Goal: Obtain resource: Download file/media

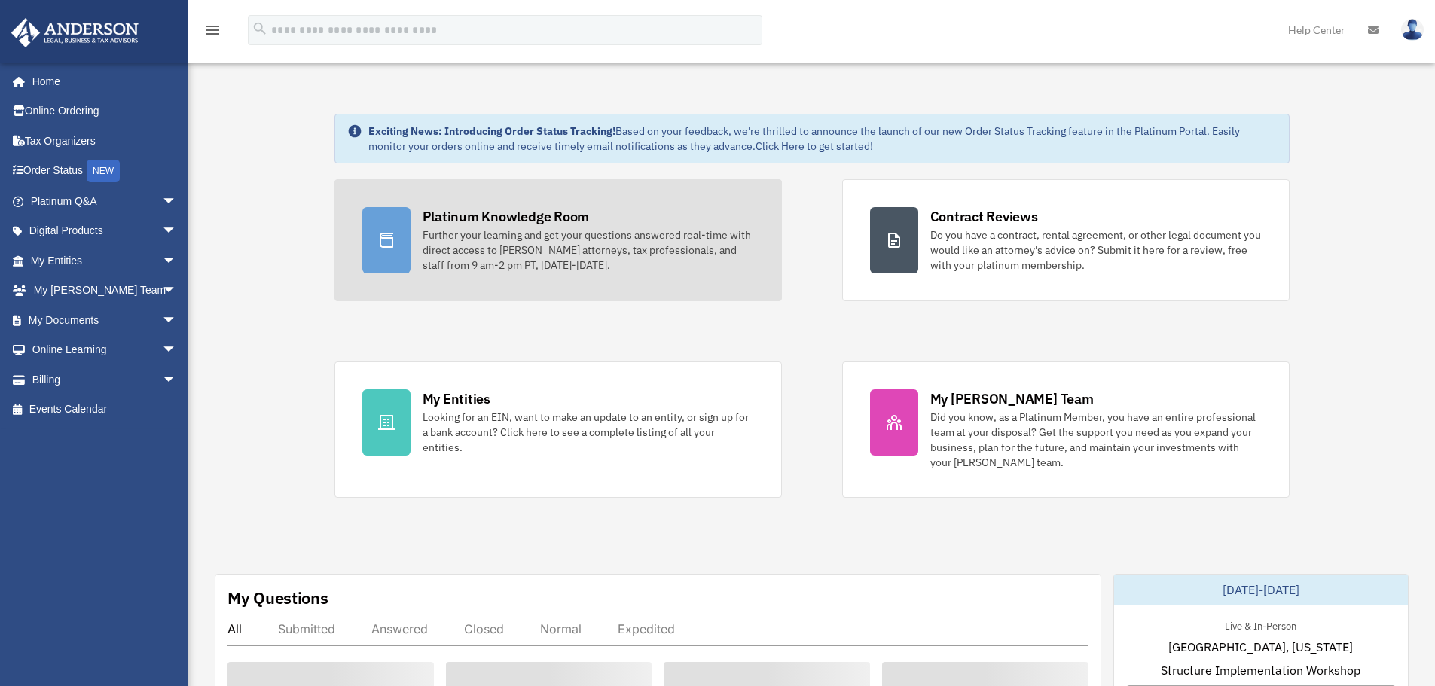
click at [496, 234] on div "Further your learning and get your questions answered real-time with direct acc…" at bounding box center [588, 250] width 331 height 45
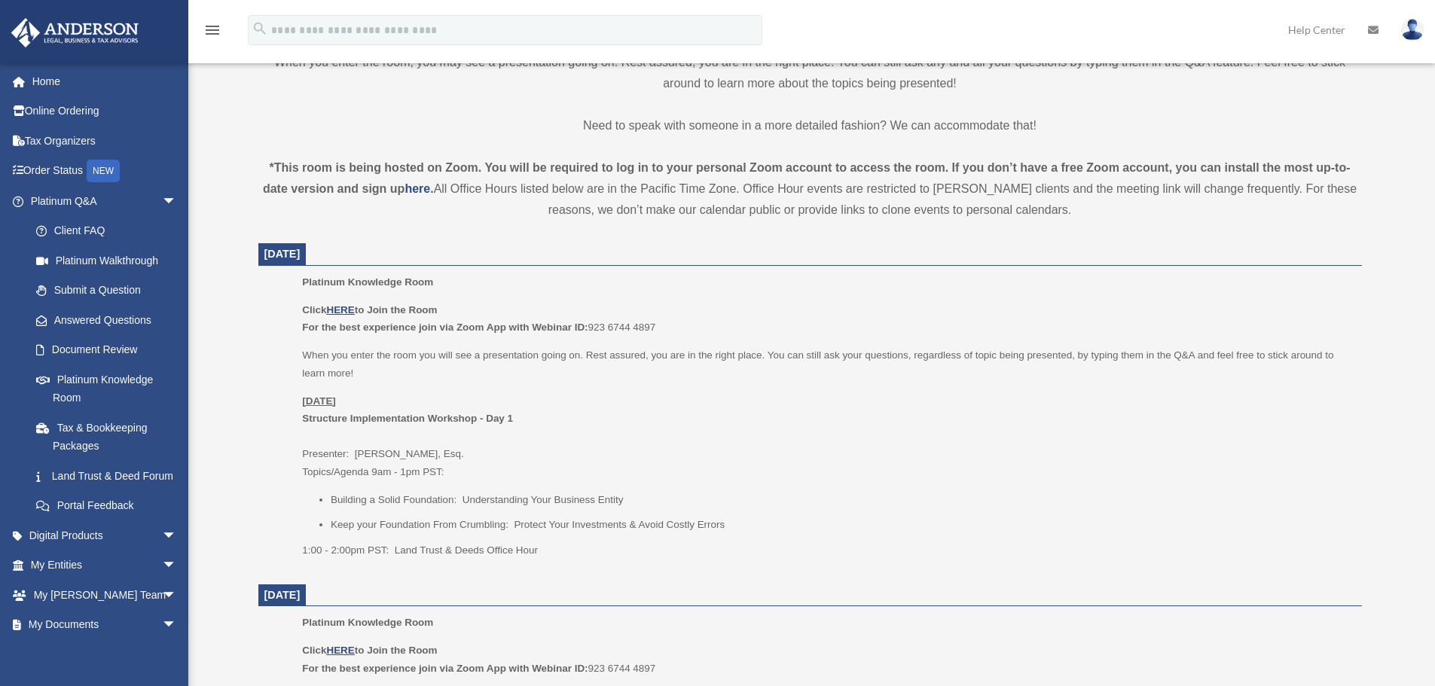
scroll to position [452, 0]
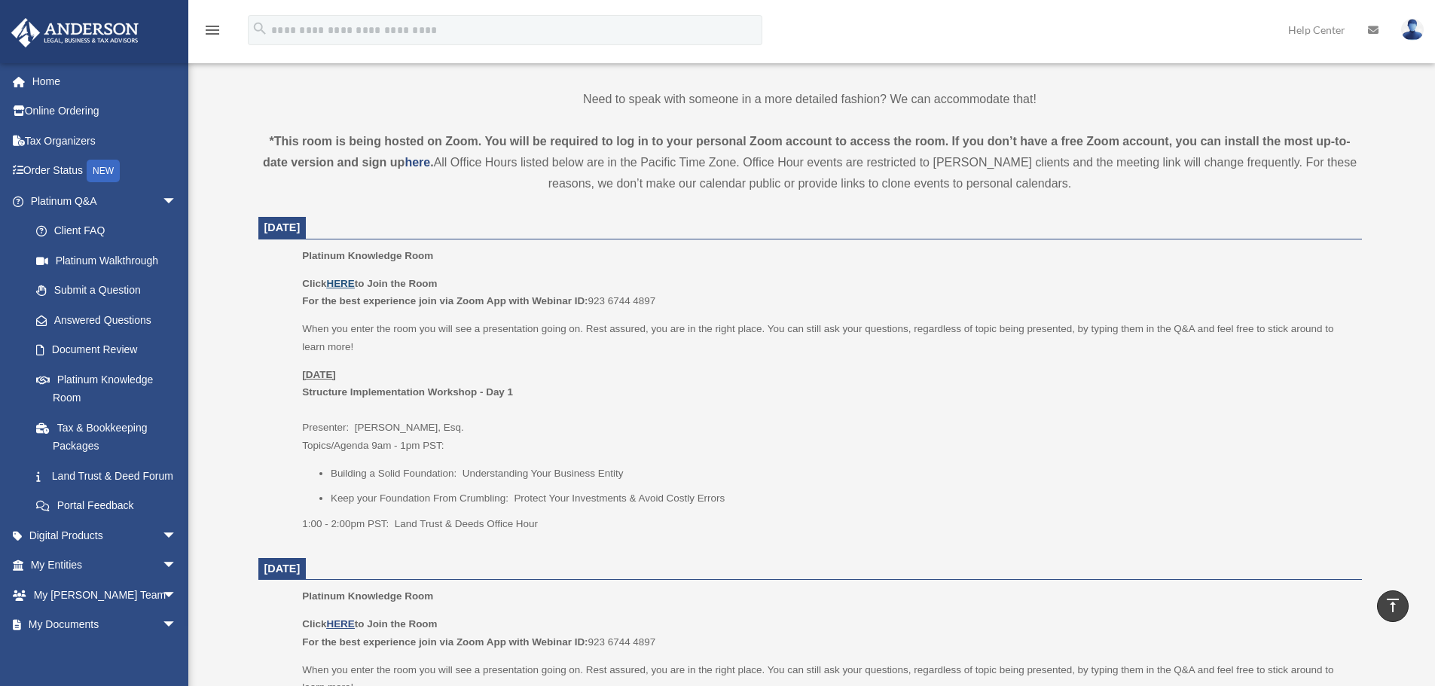
click at [349, 282] on u "HERE" at bounding box center [340, 283] width 28 height 11
click at [162, 203] on span "arrow_drop_down" at bounding box center [177, 201] width 30 height 31
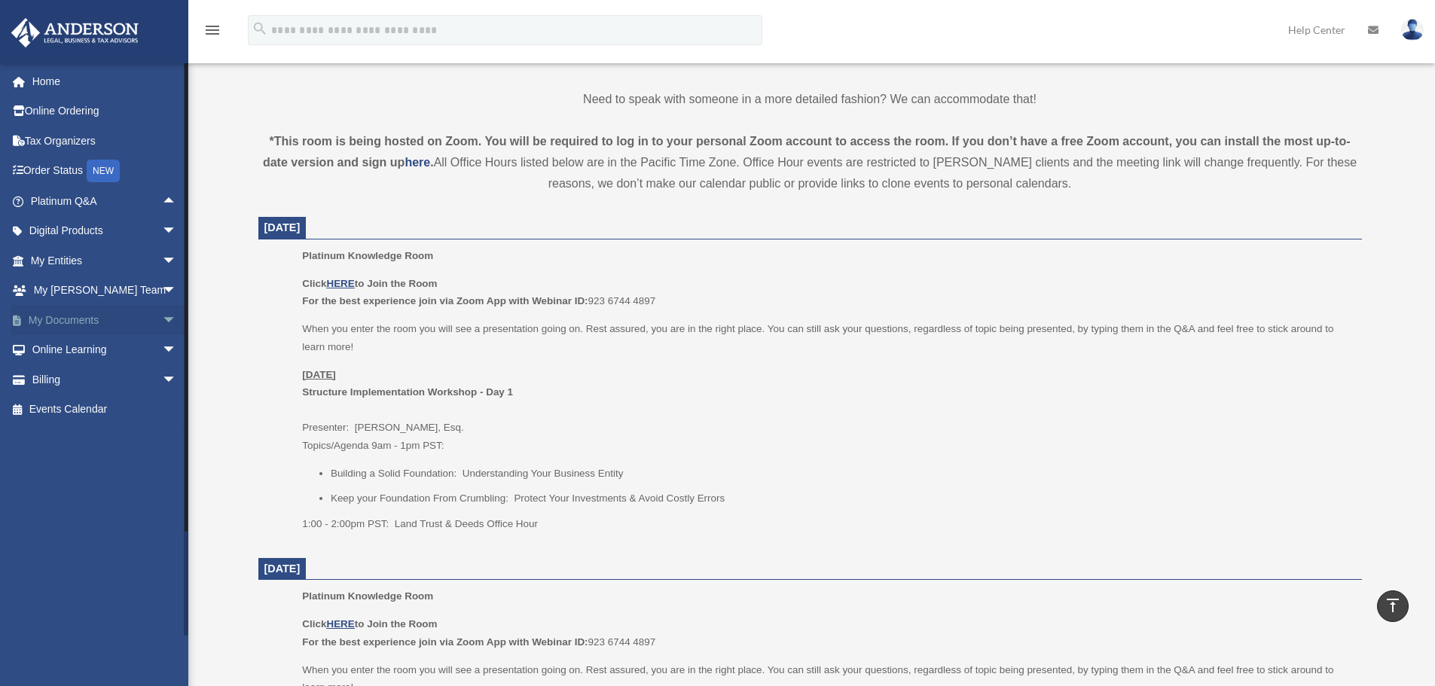
click at [162, 322] on span "arrow_drop_down" at bounding box center [177, 320] width 30 height 31
click at [118, 354] on link "Box" at bounding box center [110, 350] width 179 height 30
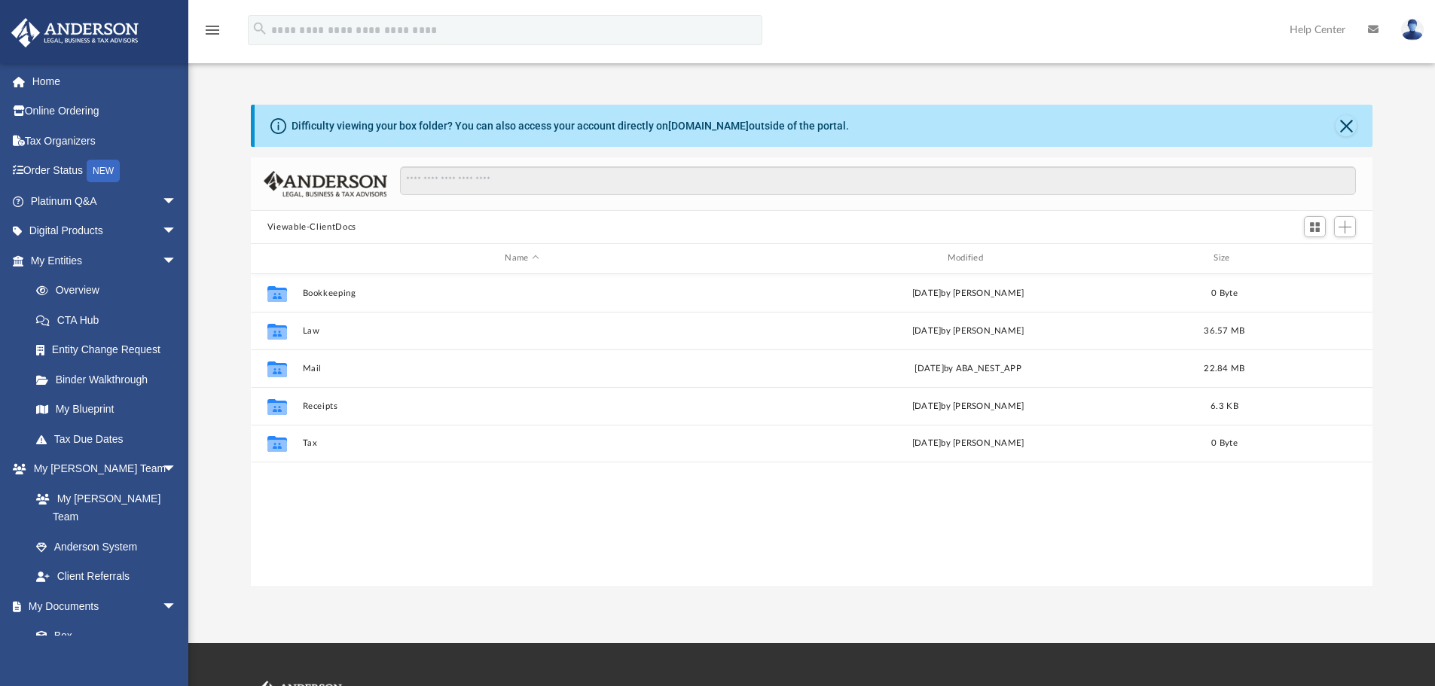
scroll to position [331, 1110]
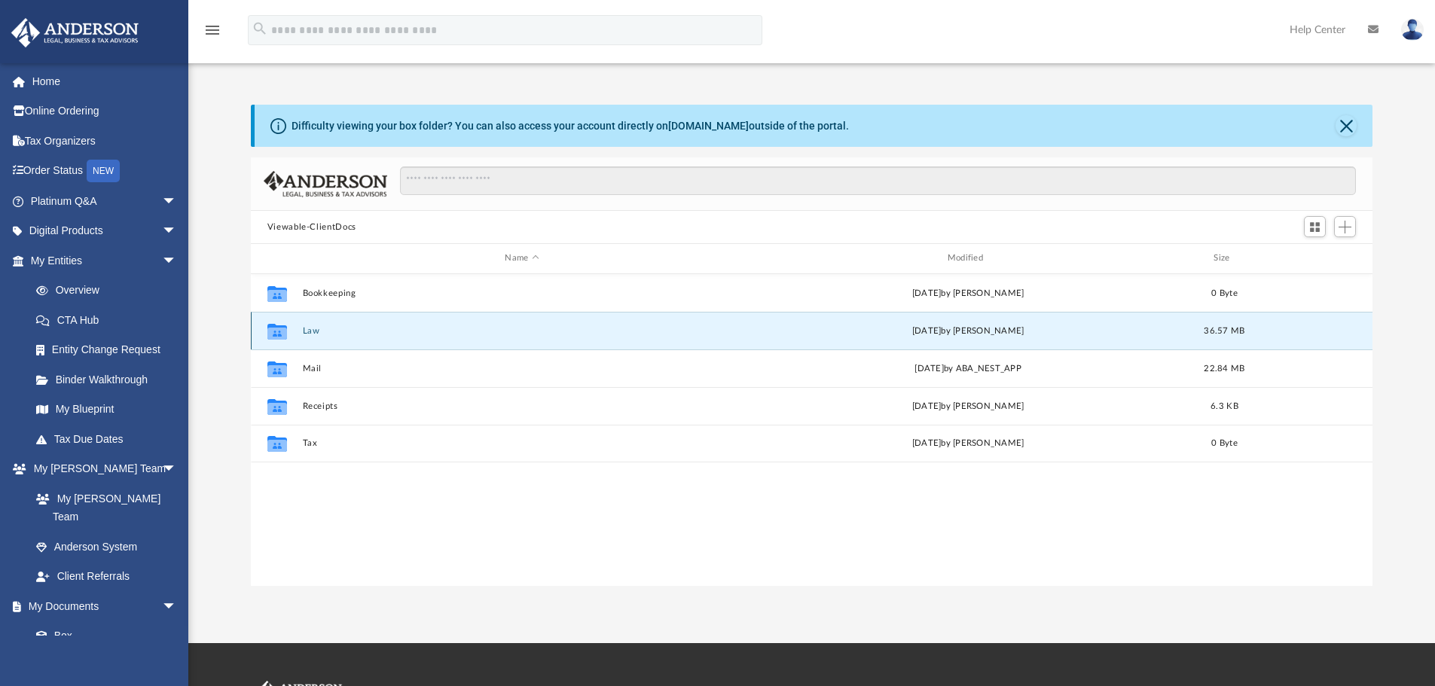
click at [313, 334] on button "Law" at bounding box center [521, 331] width 439 height 10
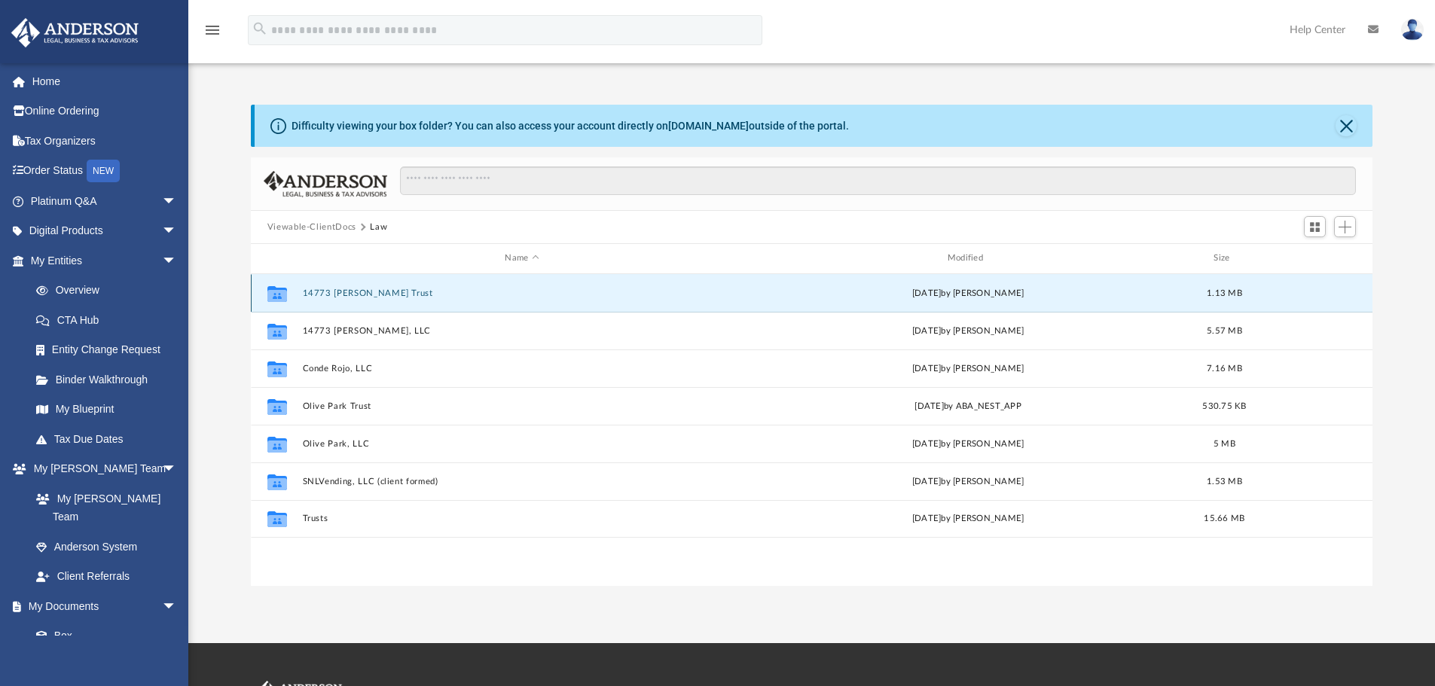
click at [344, 294] on button "14773 Langdon Trust" at bounding box center [521, 294] width 439 height 10
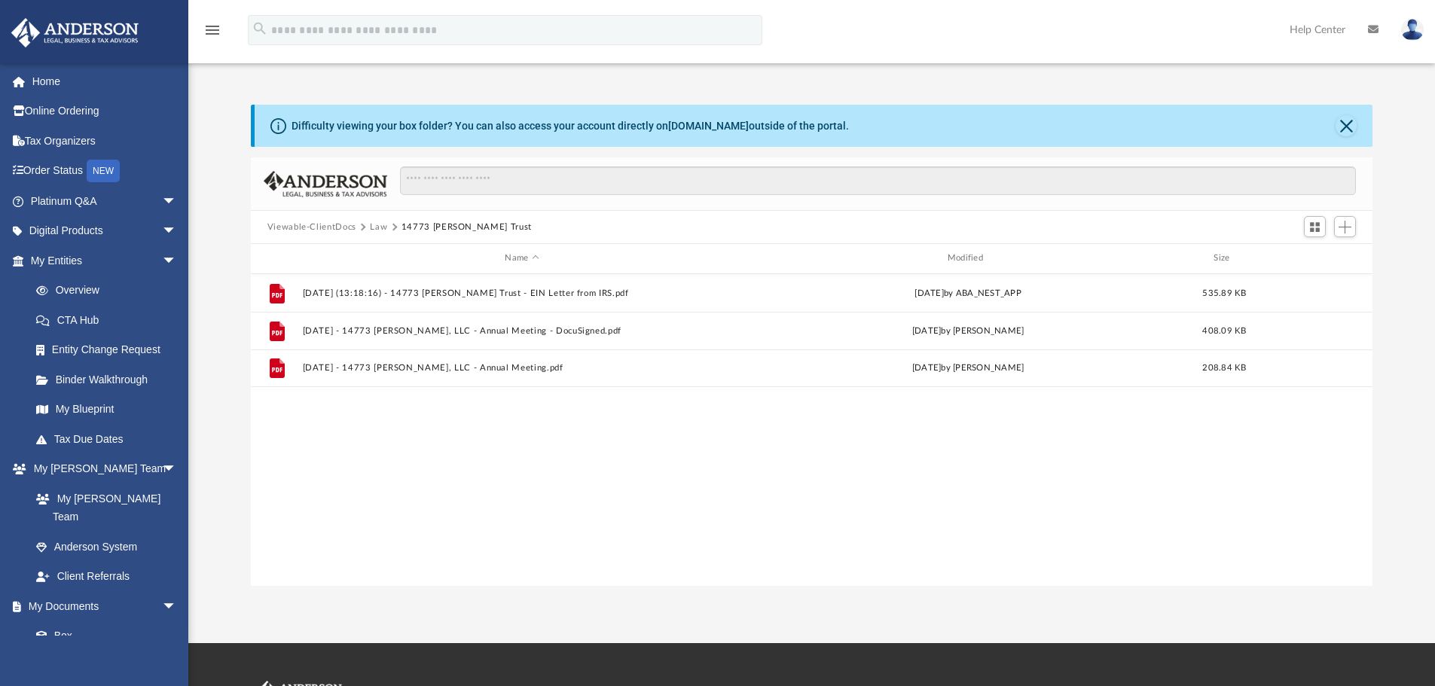
click at [377, 231] on button "Law" at bounding box center [378, 228] width 17 height 14
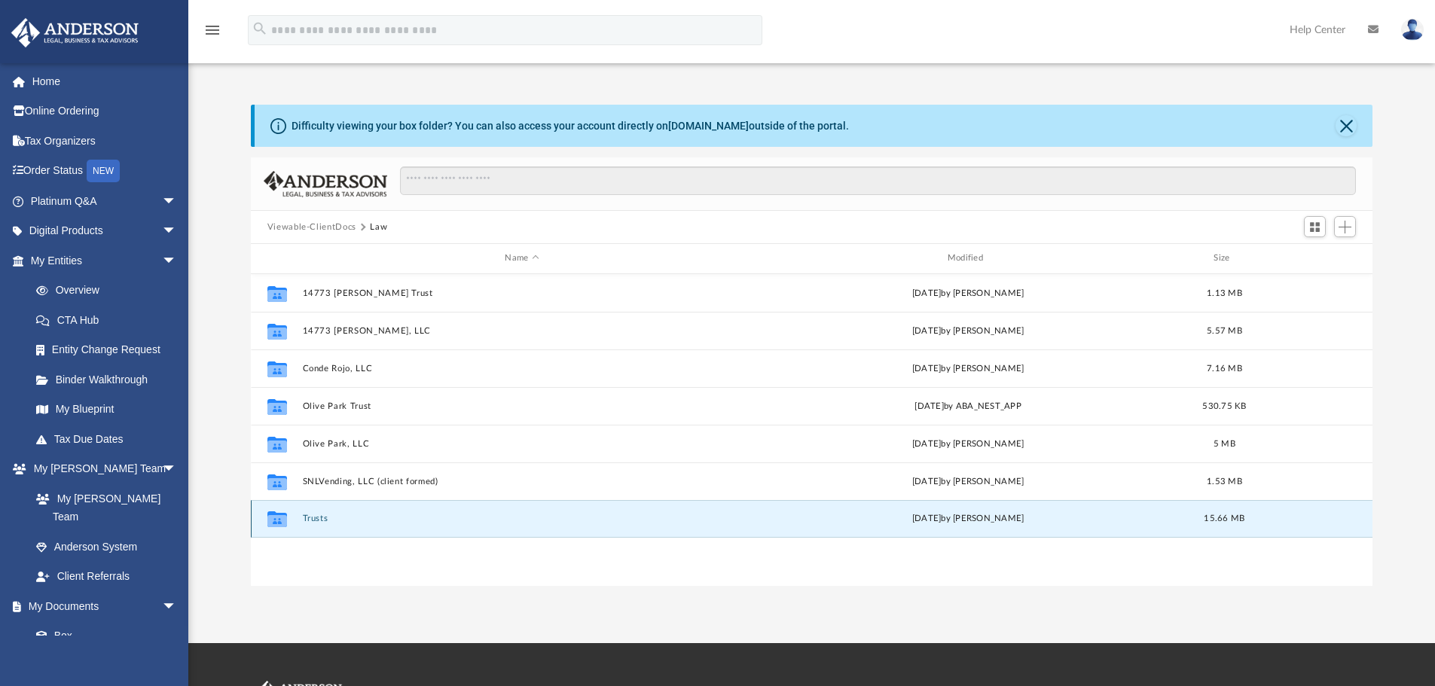
click at [313, 516] on button "Trusts" at bounding box center [521, 519] width 439 height 10
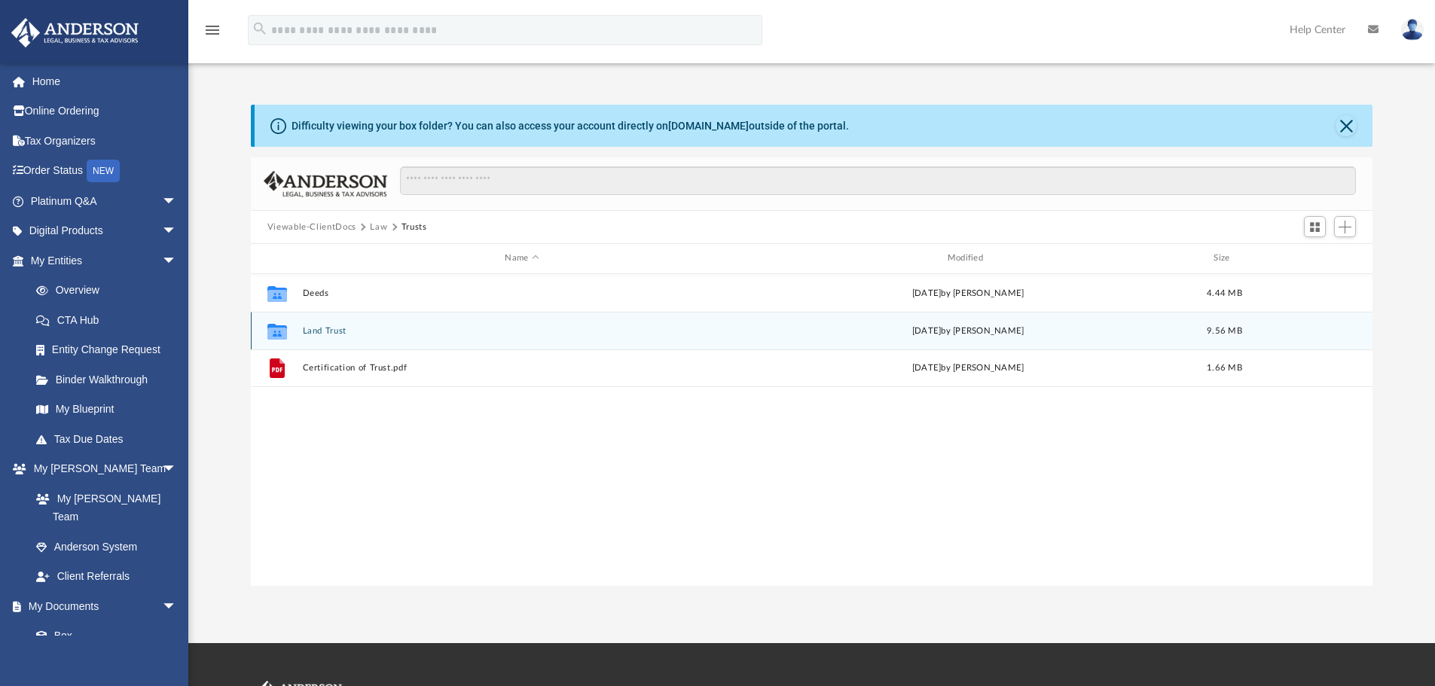
click at [324, 333] on button "Land Trust" at bounding box center [521, 331] width 439 height 10
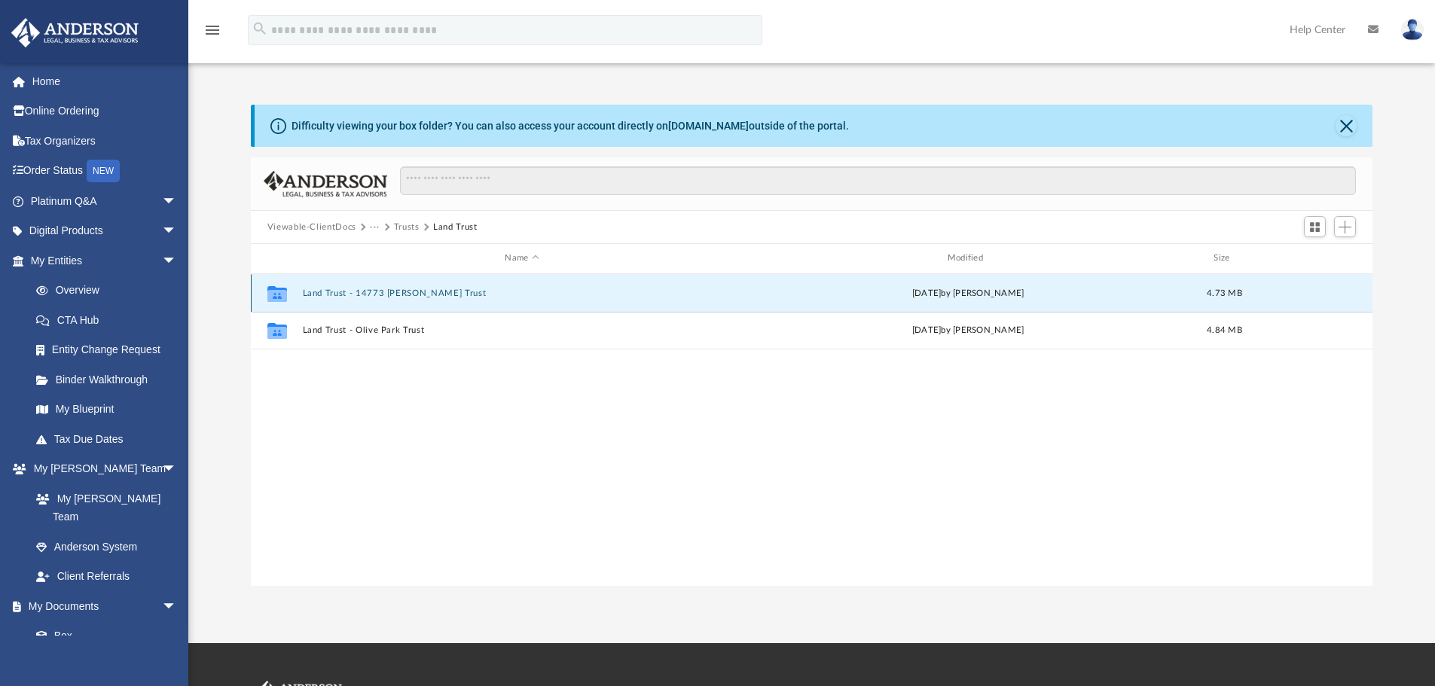
click at [362, 295] on button "Land Trust - 14773 Langdon Trust" at bounding box center [521, 294] width 439 height 10
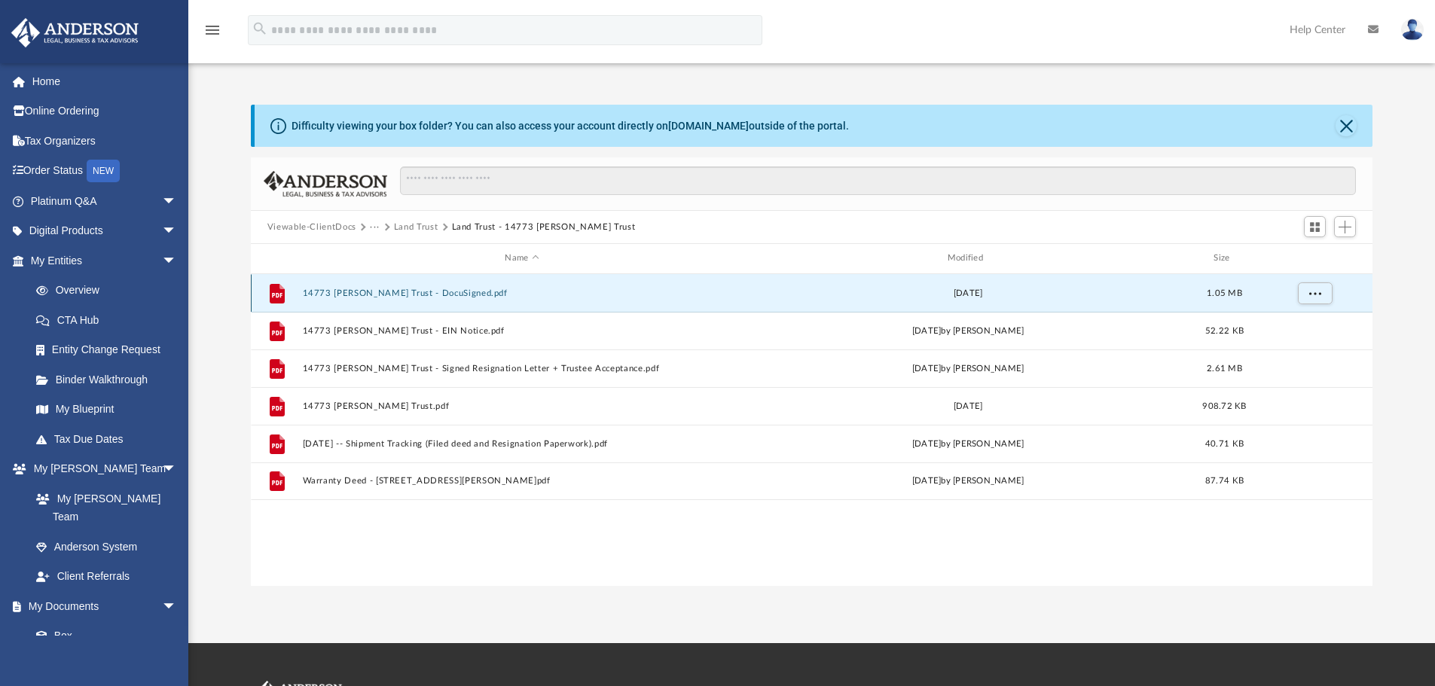
click at [441, 292] on button "14773 Langdon Trust - DocuSigned.pdf" at bounding box center [521, 294] width 439 height 10
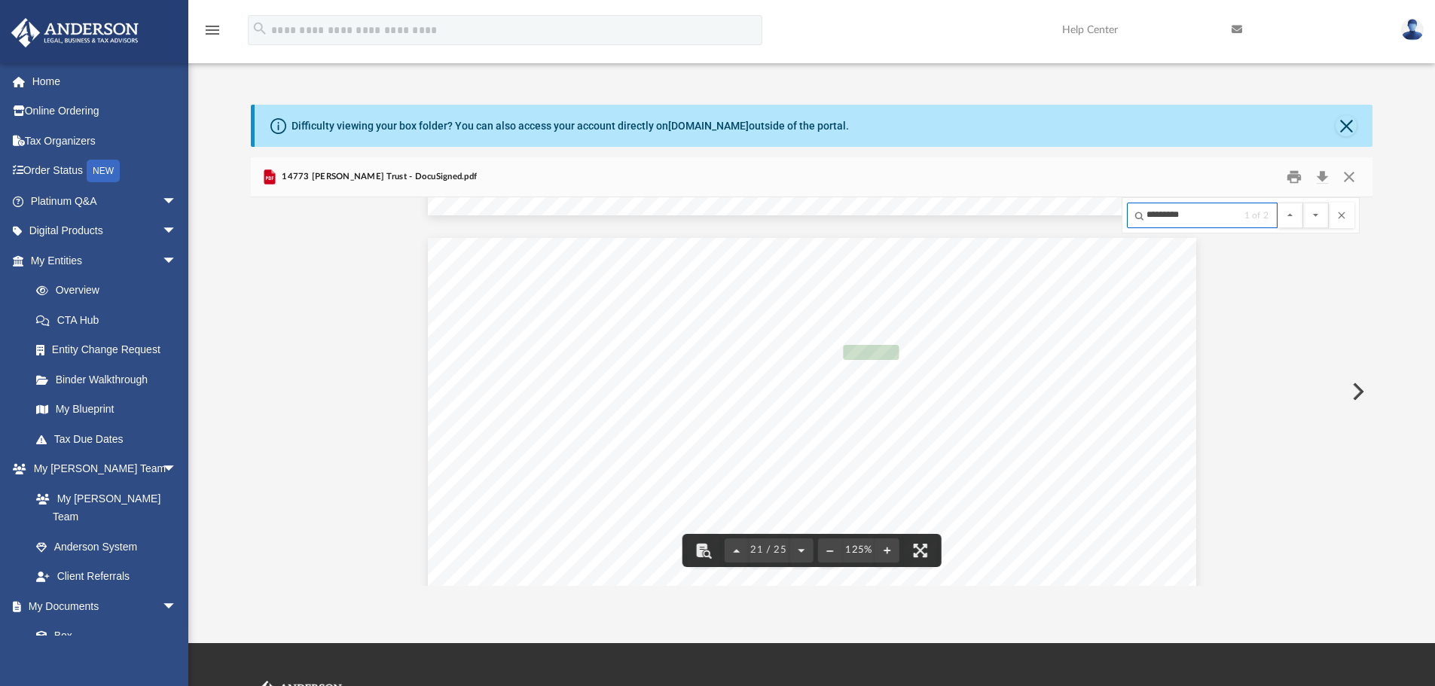
scroll to position [20346, 0]
type input "*********"
click at [1314, 219] on button "File preview" at bounding box center [1316, 216] width 26 height 26
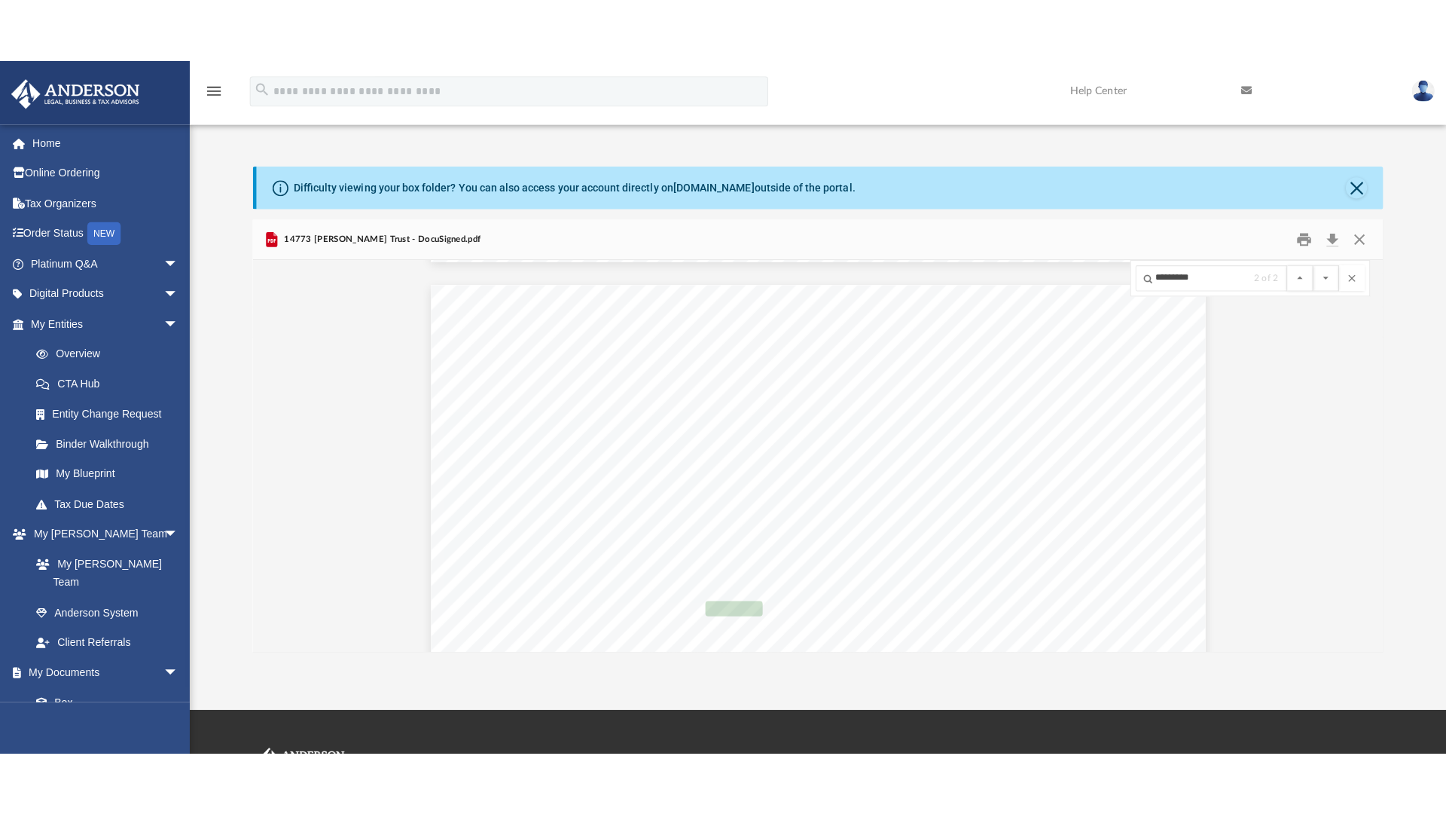
scroll to position [24470, 0]
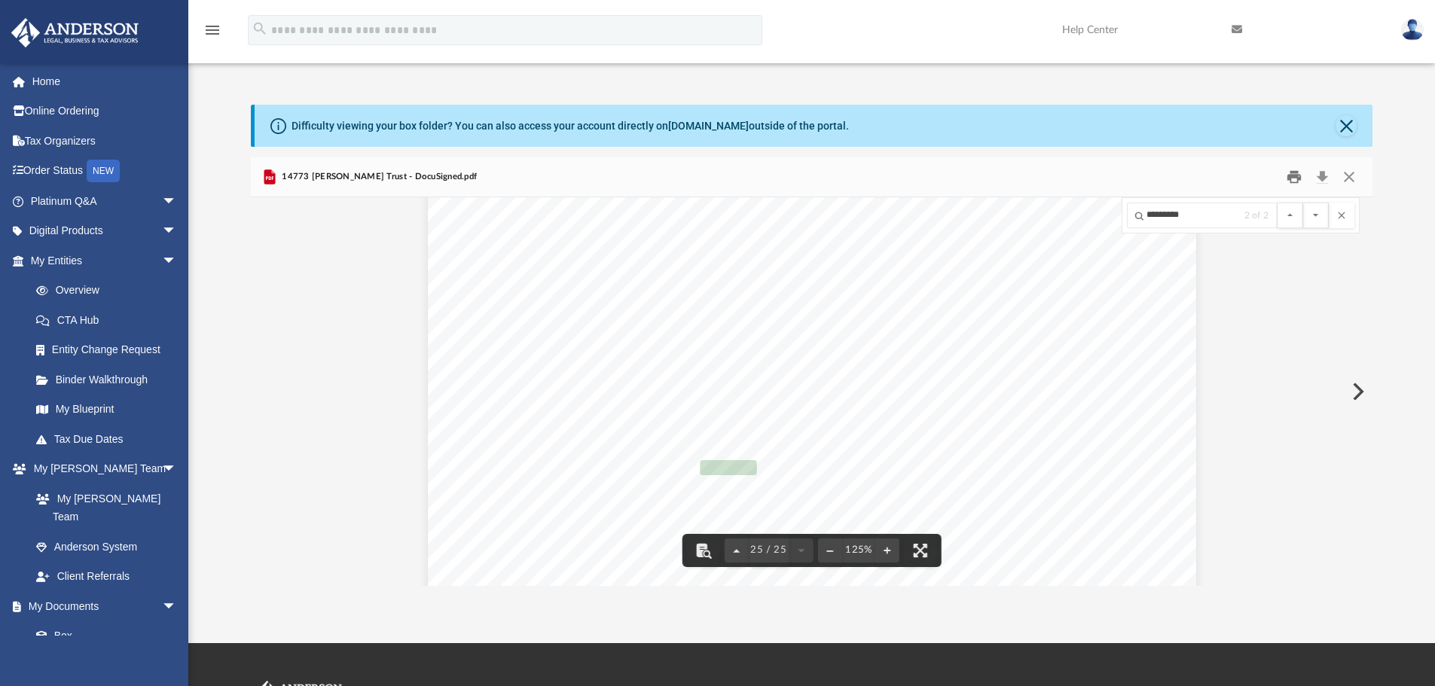
click at [1294, 173] on button "Print" at bounding box center [1294, 177] width 30 height 23
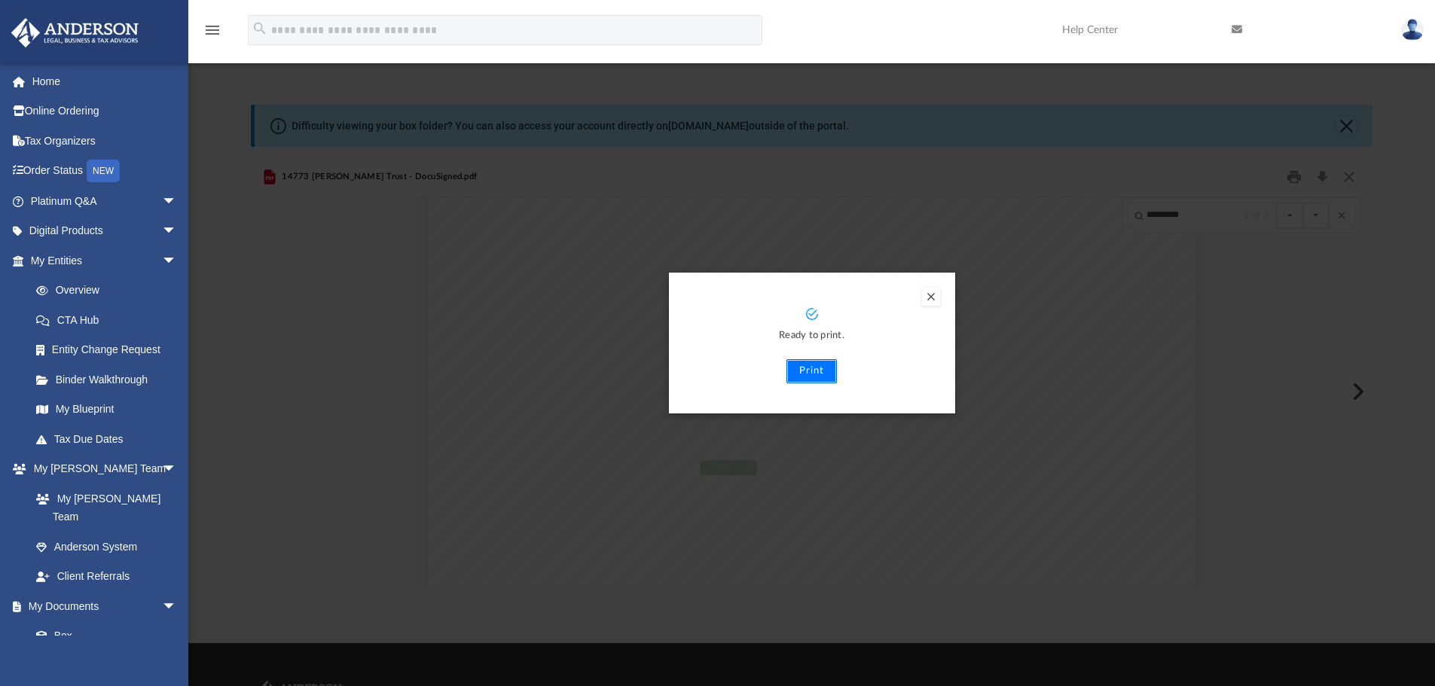
click at [816, 369] on button "Print" at bounding box center [812, 371] width 50 height 24
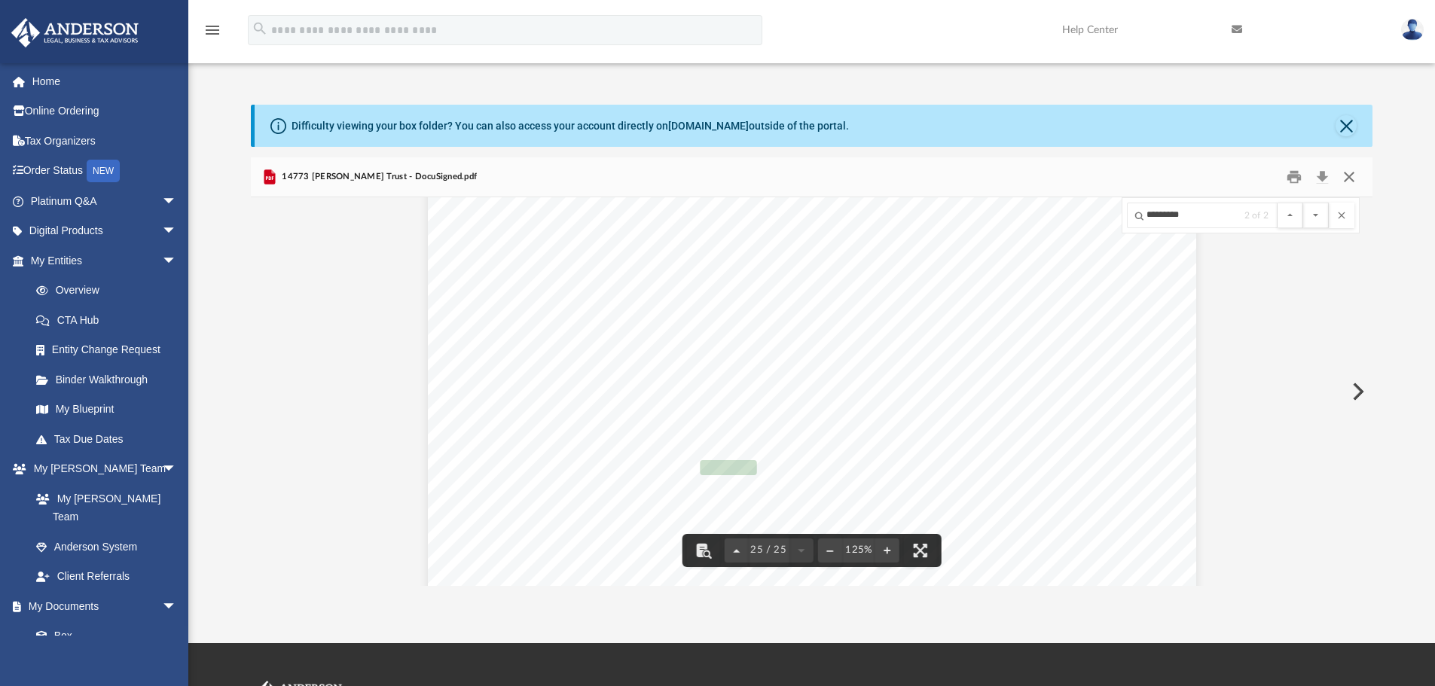
click at [1346, 173] on button "Close" at bounding box center [1349, 177] width 27 height 23
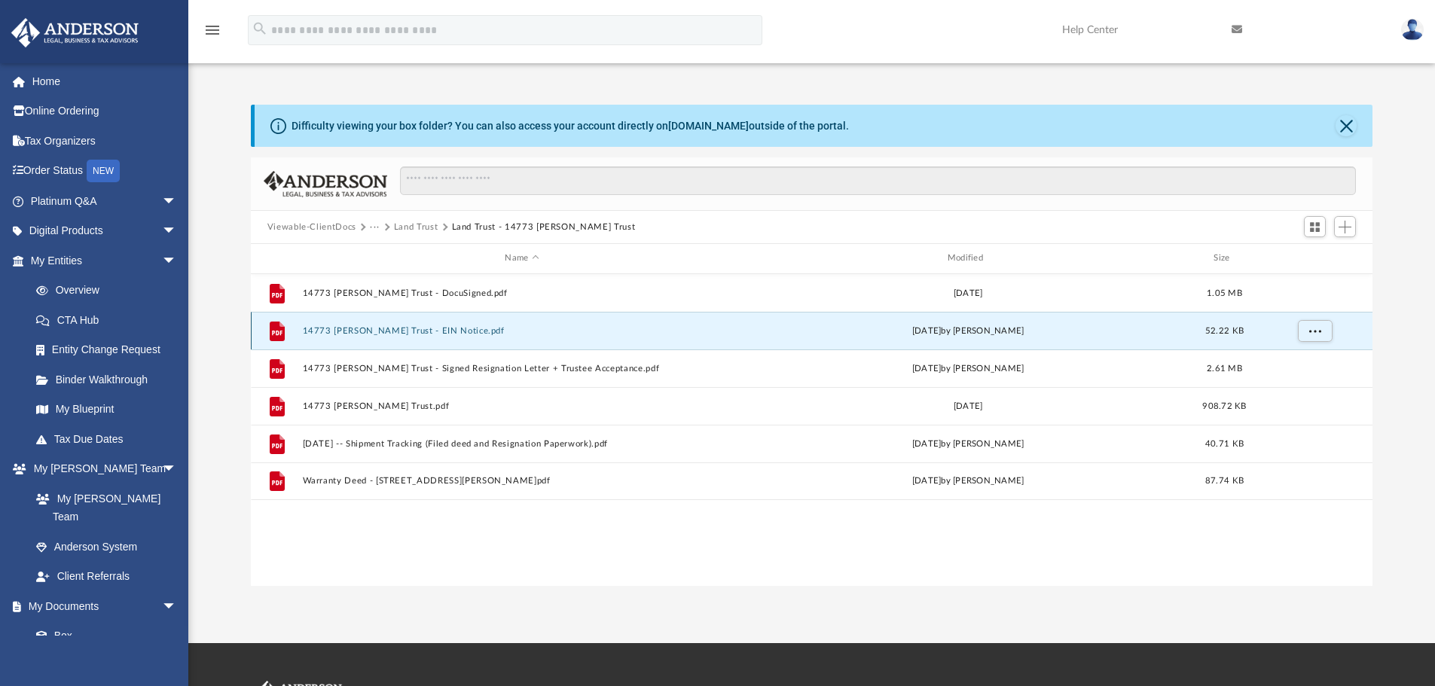
click at [445, 331] on button "14773 Langdon Trust - EIN Notice.pdf" at bounding box center [521, 331] width 439 height 10
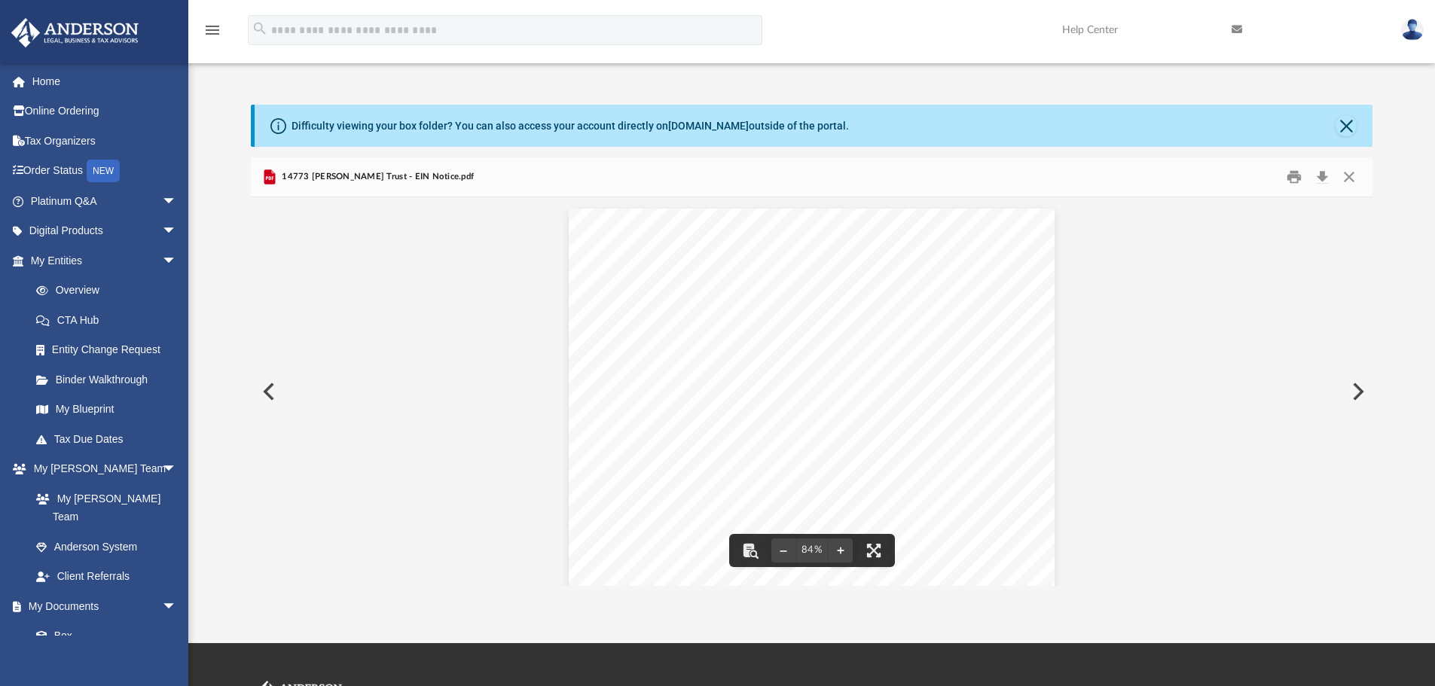
drag, startPoint x: 884, startPoint y: 437, endPoint x: 792, endPoint y: 445, distance: 93.0
click at [792, 445] on div "Page 1" at bounding box center [811, 401] width 485 height 385
drag, startPoint x: 877, startPoint y: 548, endPoint x: 877, endPoint y: 640, distance: 91.9
click at [877, 548] on button "File preview" at bounding box center [873, 550] width 33 height 33
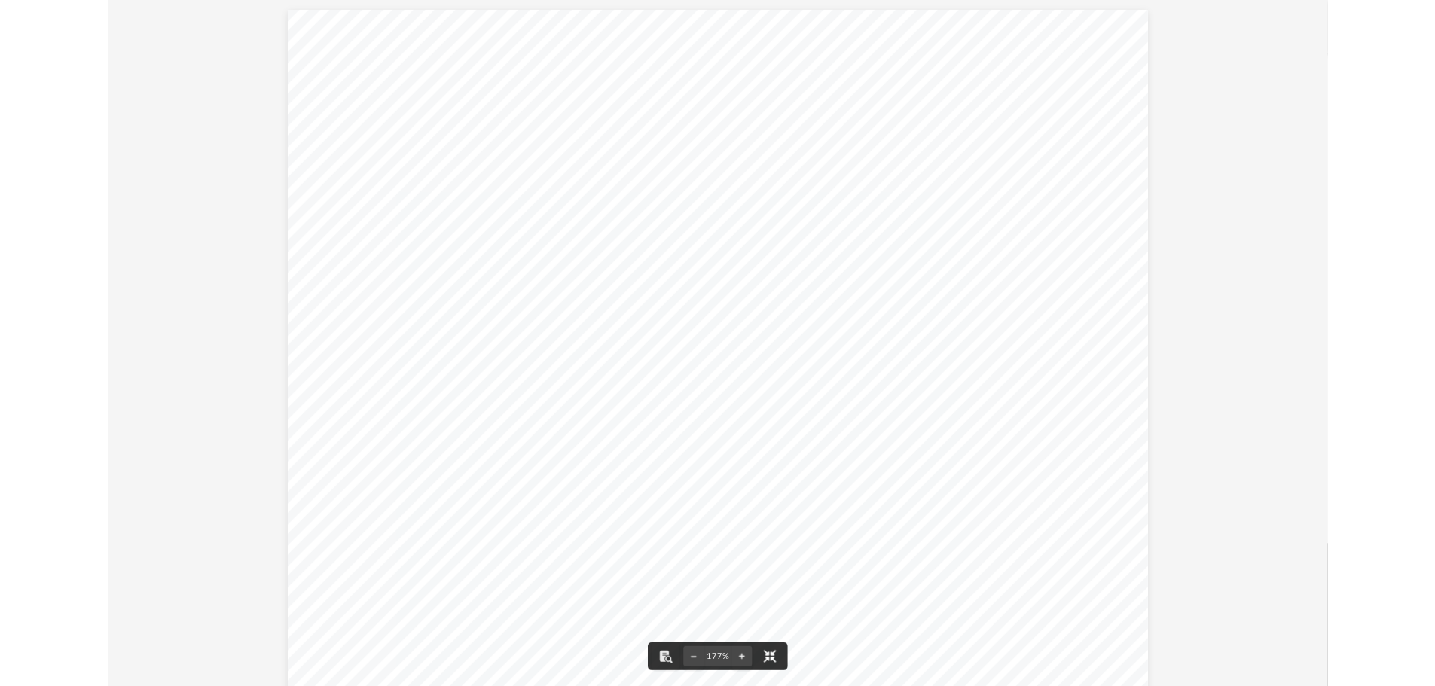
scroll to position [0, 0]
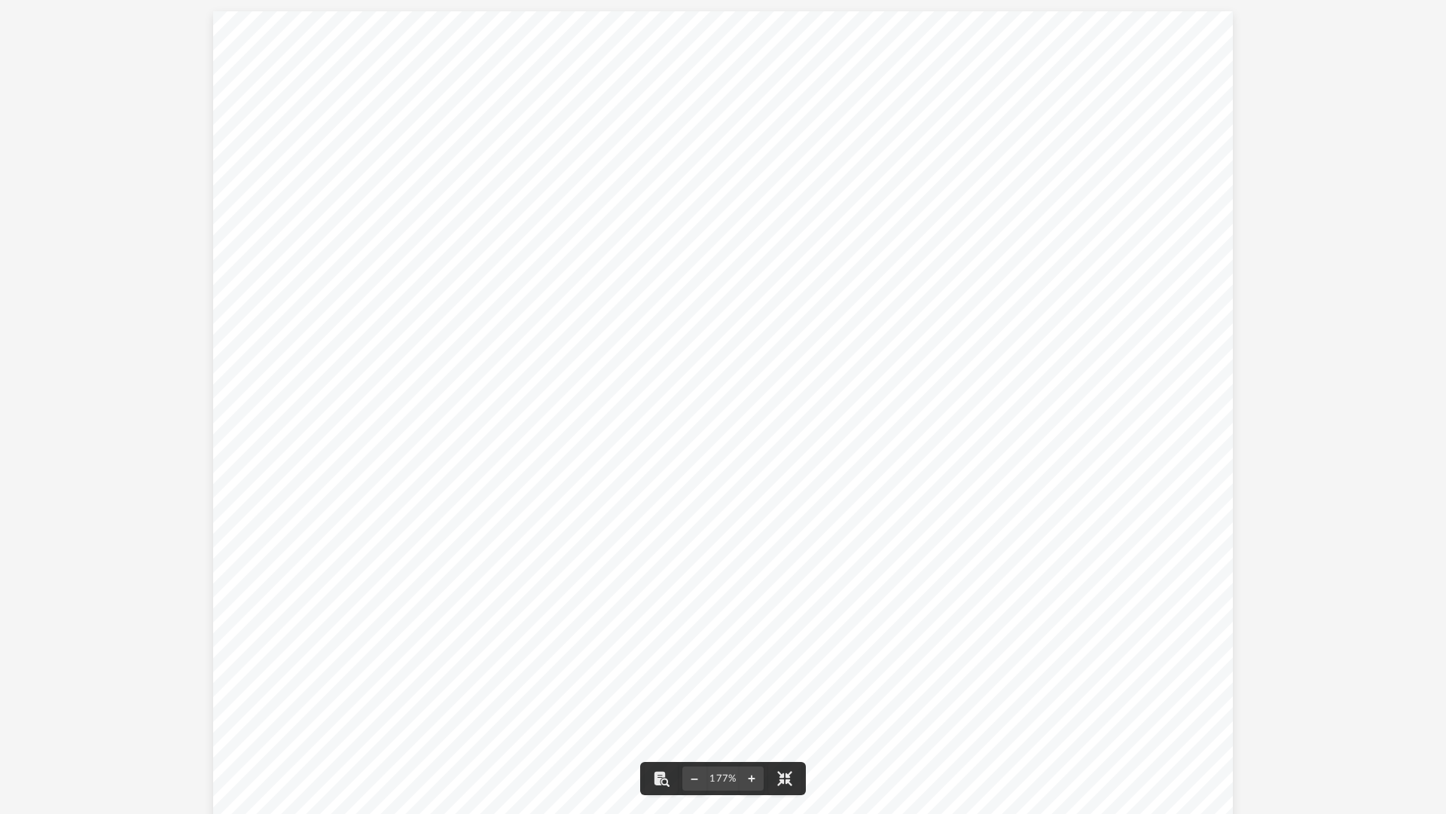
drag, startPoint x: 908, startPoint y: 379, endPoint x: 870, endPoint y: 389, distance: 39.1
click at [870, 389] on div "Page 1" at bounding box center [723, 416] width 1021 height 810
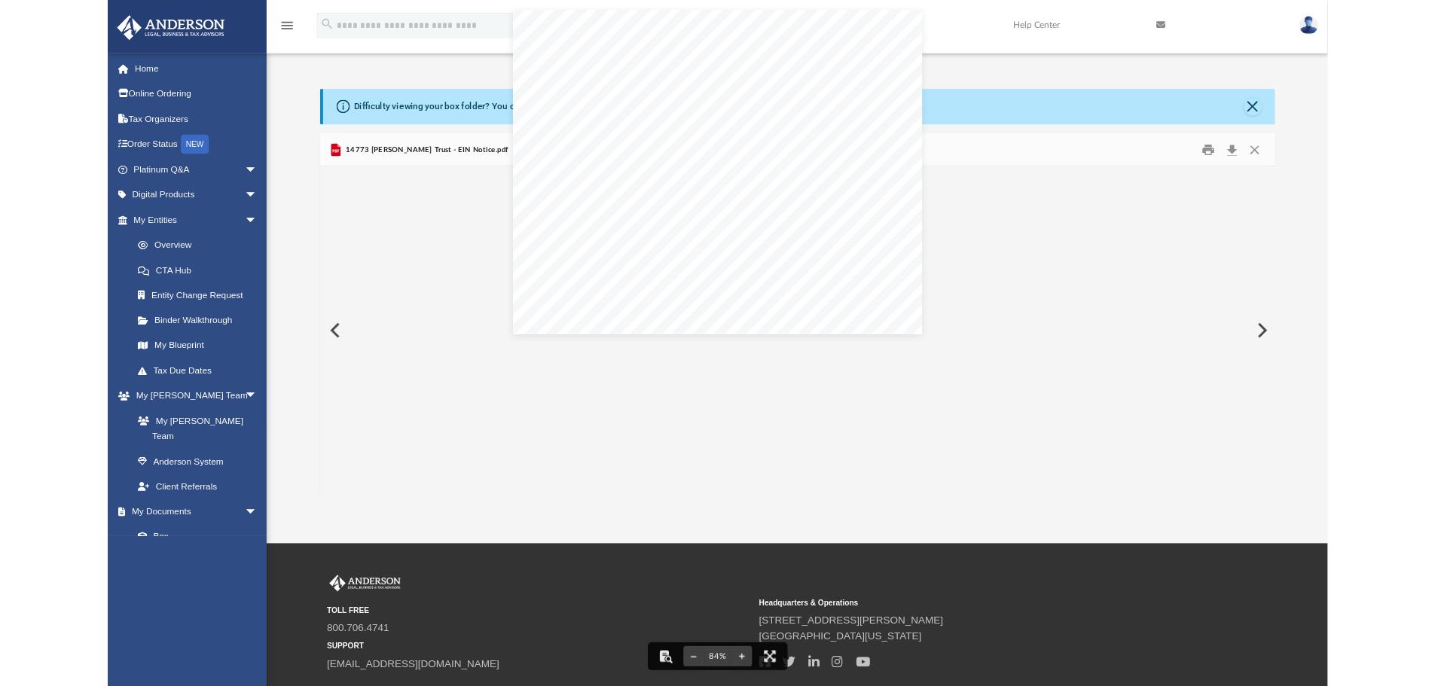
scroll to position [331, 1110]
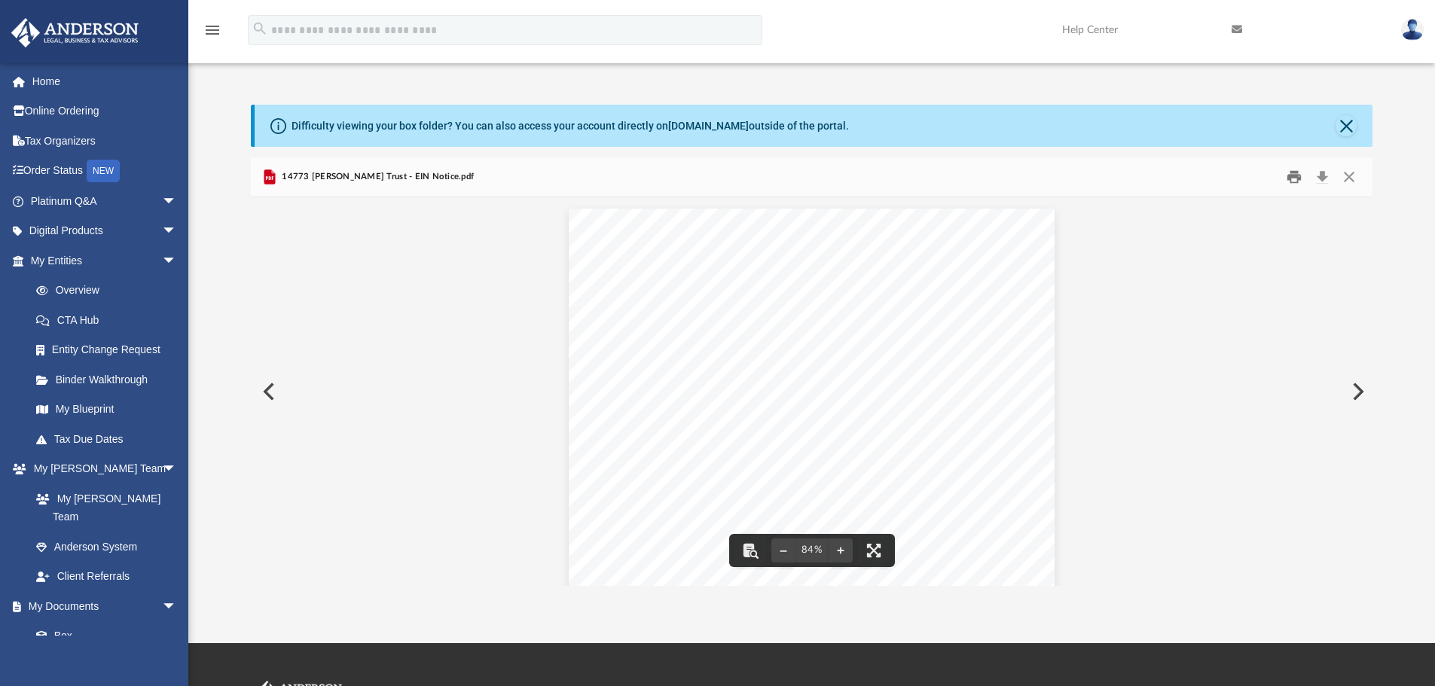
click at [1291, 179] on button "Print" at bounding box center [1294, 177] width 30 height 23
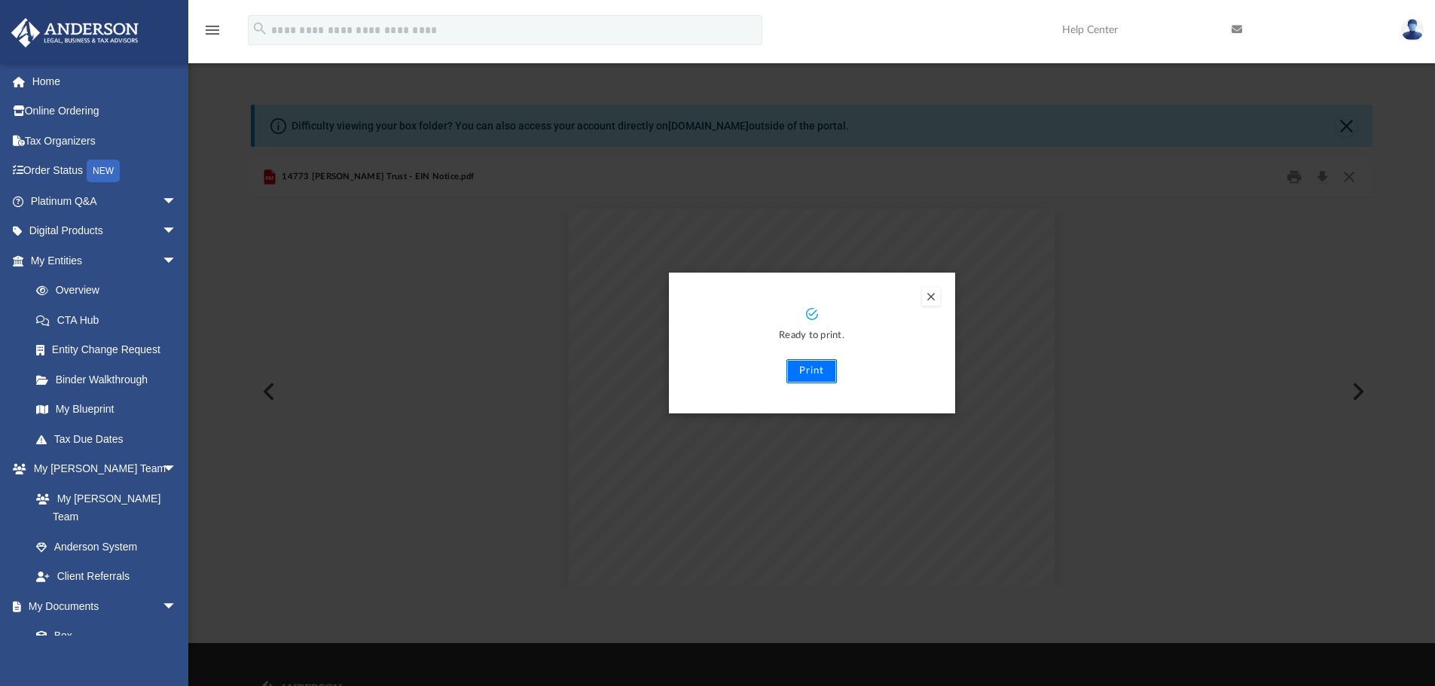
click at [806, 371] on button "Print" at bounding box center [812, 371] width 50 height 24
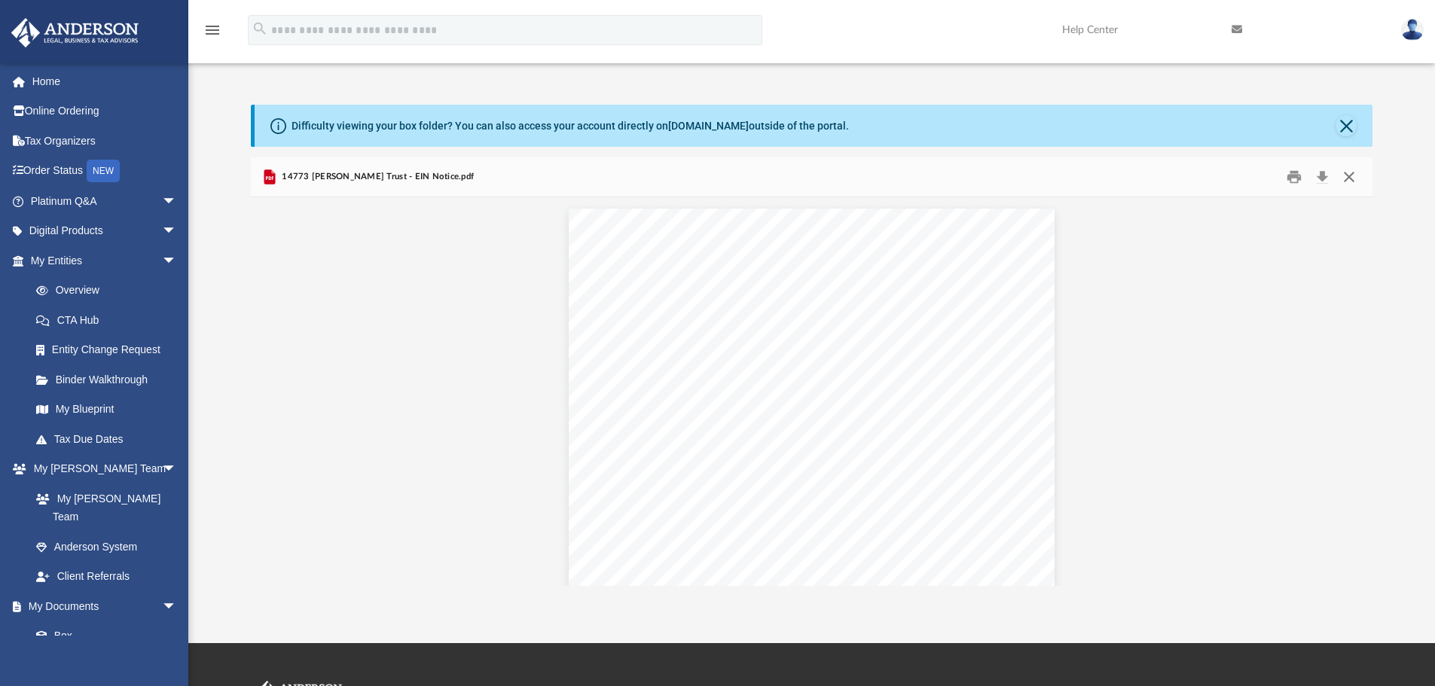
click at [1348, 180] on button "Close" at bounding box center [1349, 177] width 27 height 23
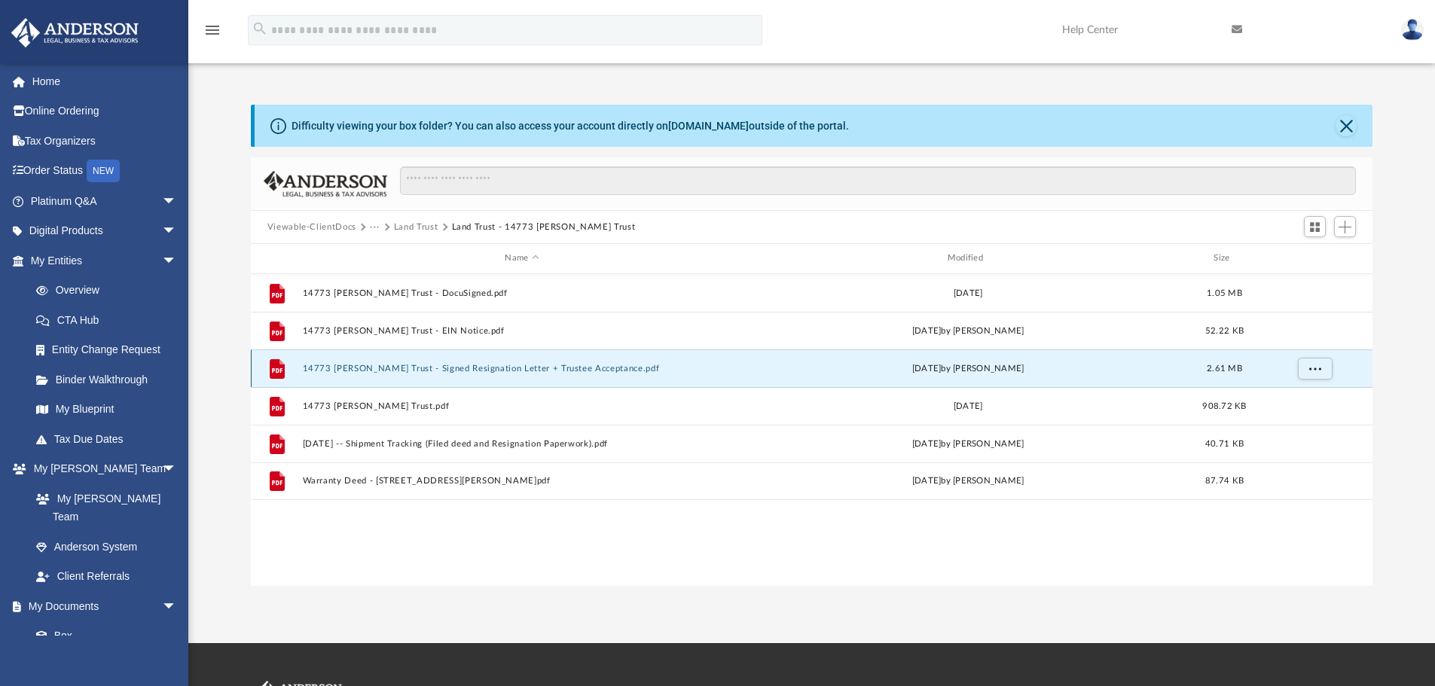
click at [580, 367] on button "14773 Langdon Trust - Signed Resignation Letter + Trustee Acceptance.pdf" at bounding box center [521, 369] width 439 height 10
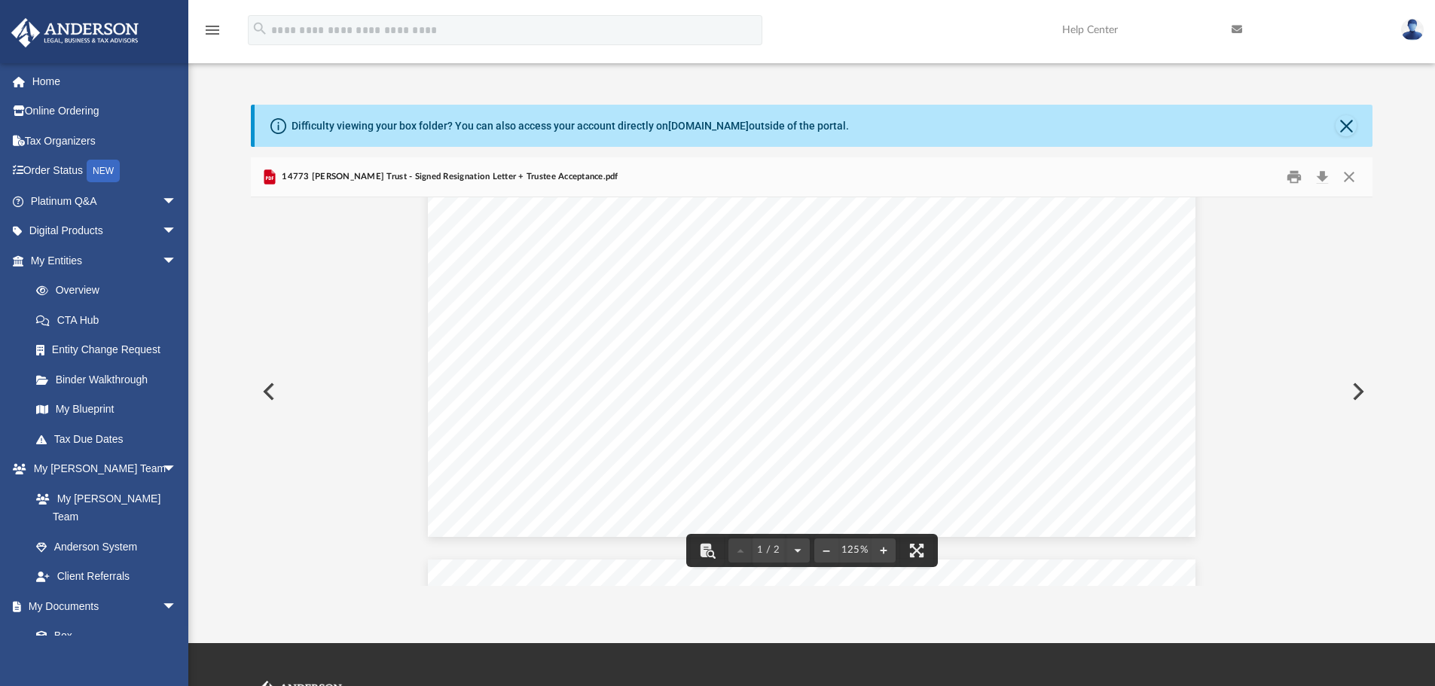
scroll to position [365, 0]
click at [1299, 170] on button "Print" at bounding box center [1294, 177] width 30 height 23
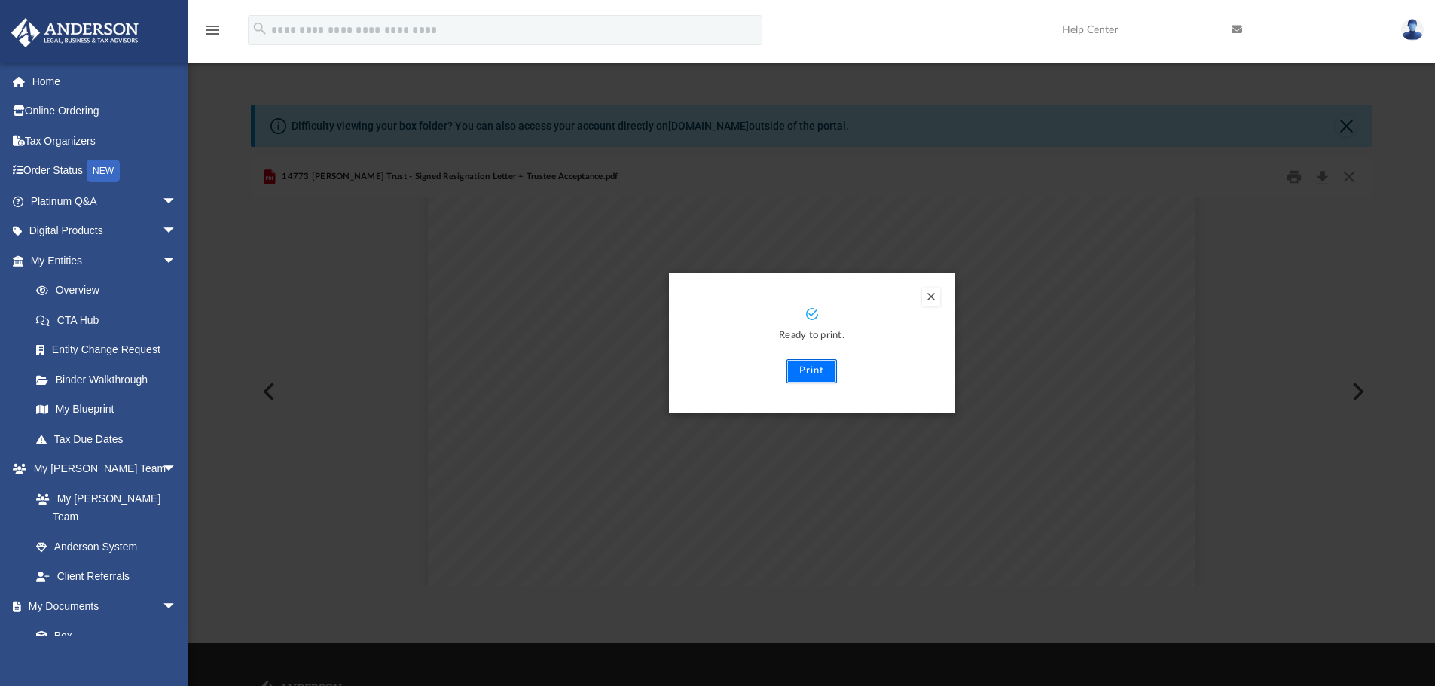
click at [808, 375] on button "Print" at bounding box center [812, 371] width 50 height 24
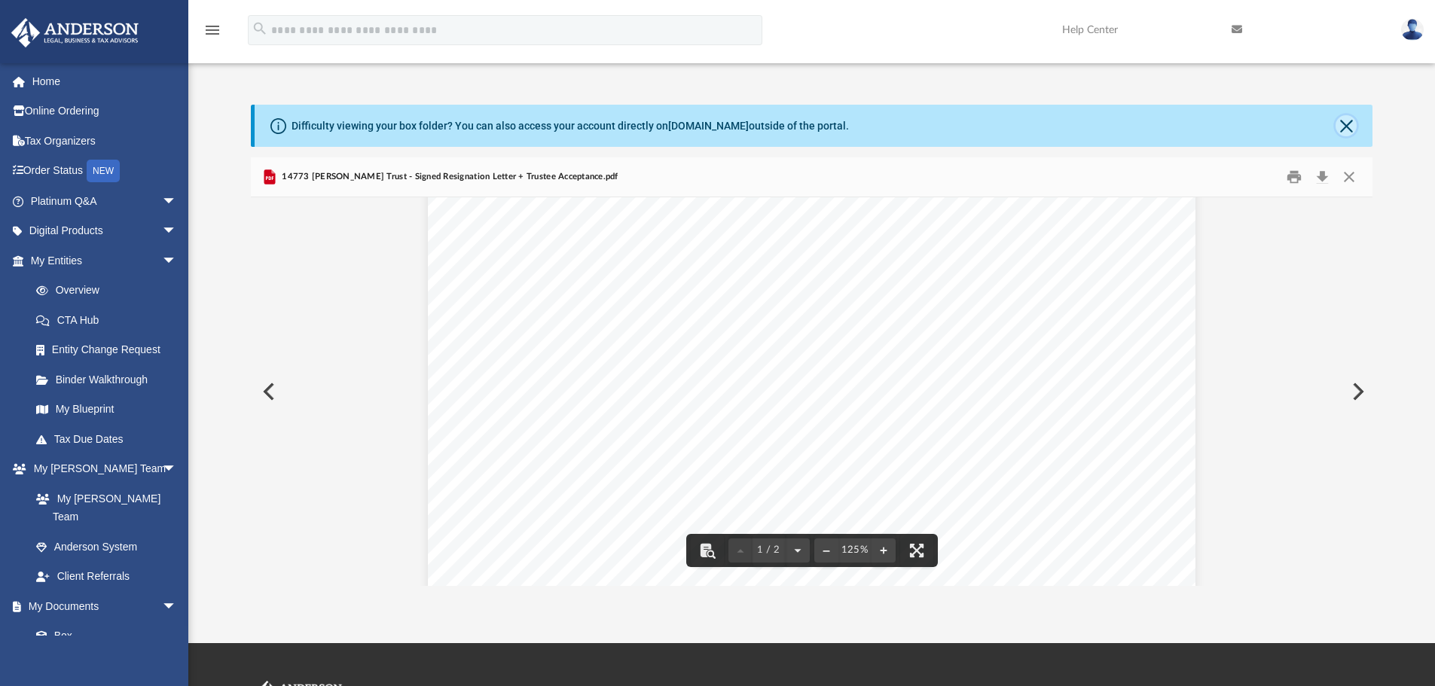
click at [1346, 128] on button "Close" at bounding box center [1346, 125] width 21 height 21
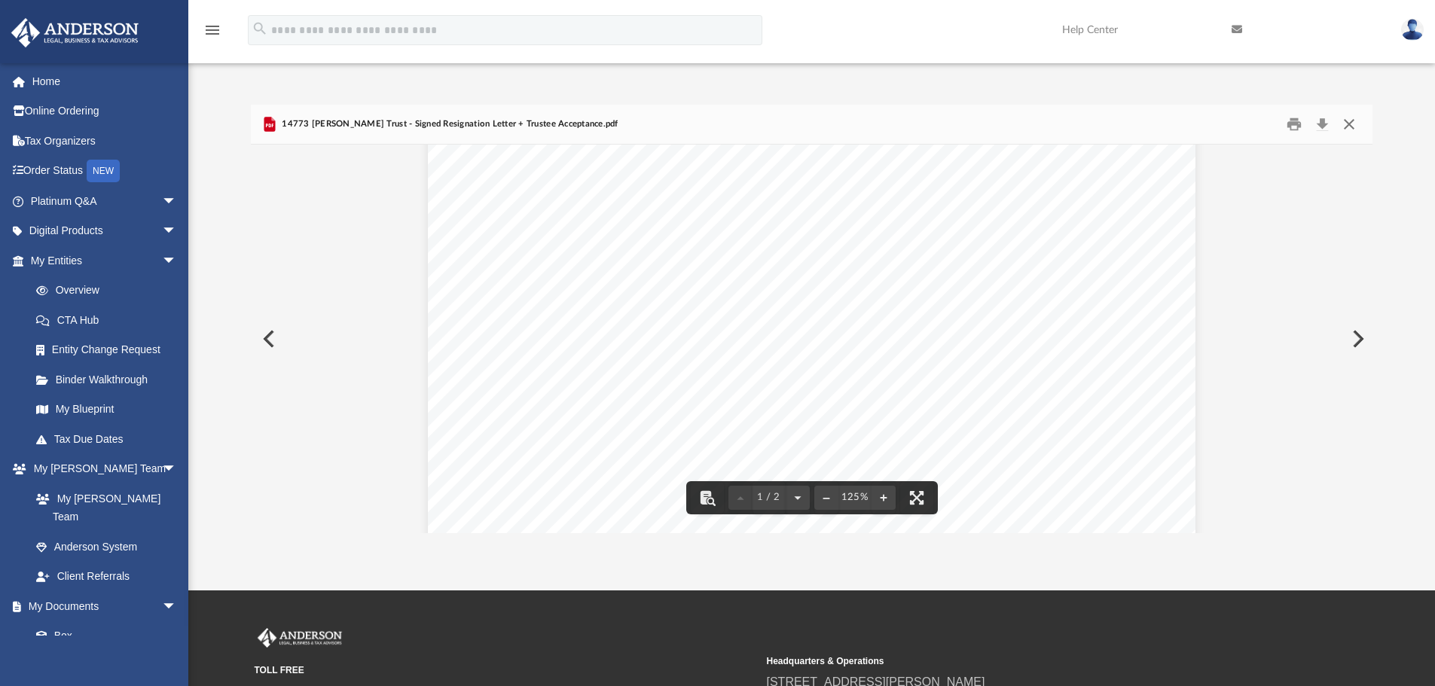
click at [1355, 121] on button "Close" at bounding box center [1349, 124] width 27 height 23
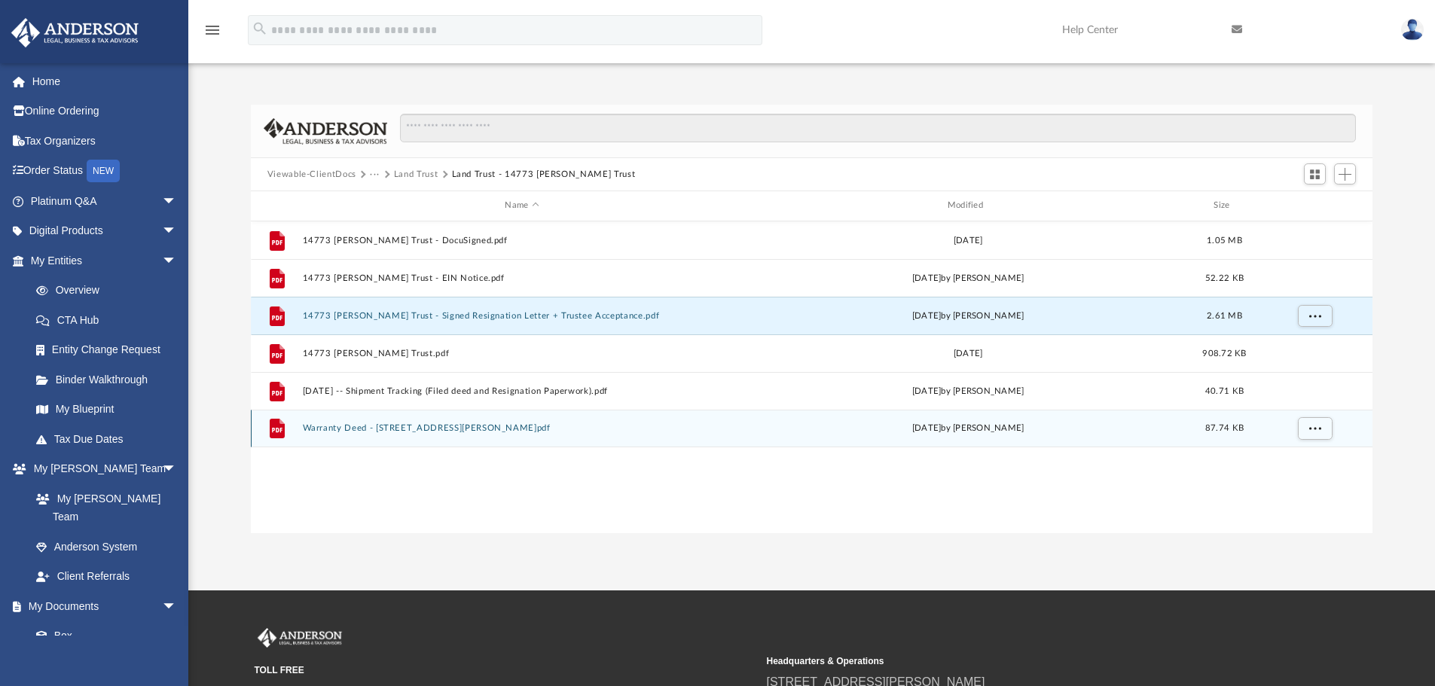
click at [444, 434] on div "File Warranty Deed - 14773 Langdon Place.pdf Fri Mar 31 2023 by Amanda Wynalda …" at bounding box center [812, 429] width 1123 height 38
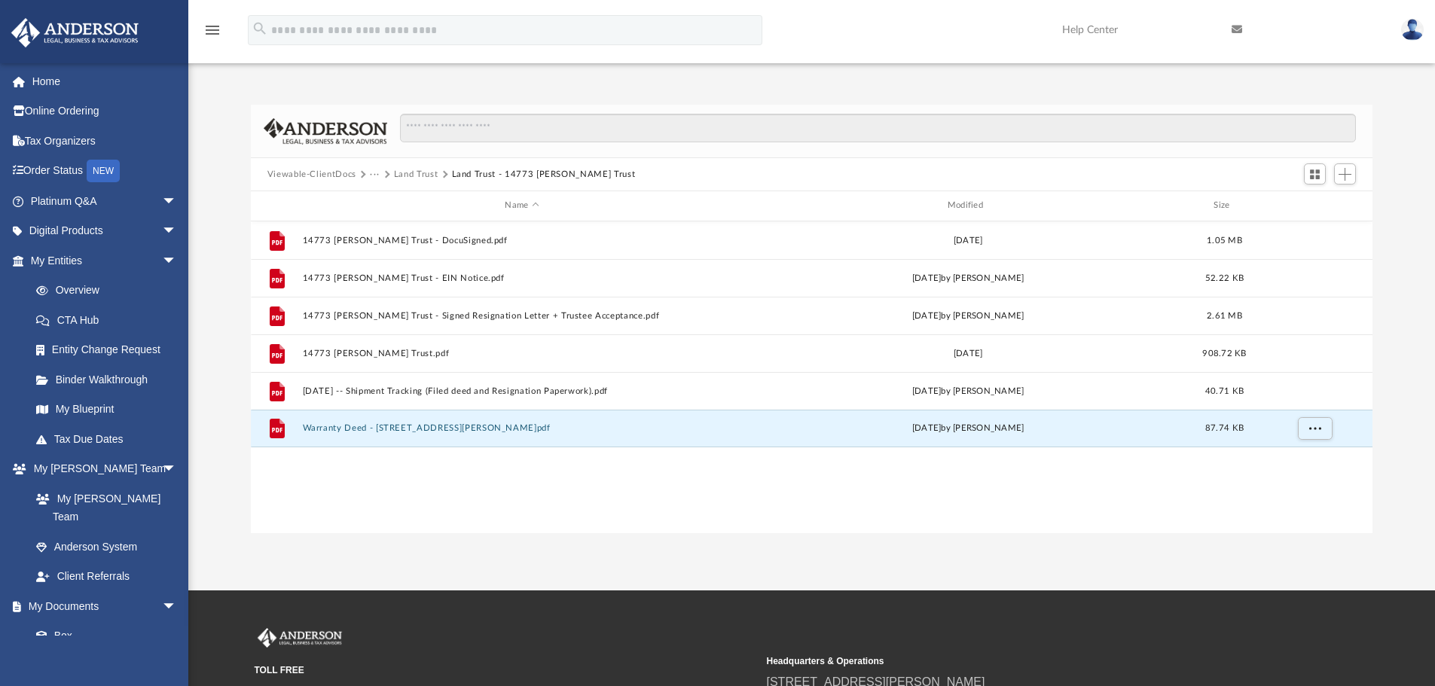
click at [1399, 35] on link at bounding box center [1412, 29] width 45 height 66
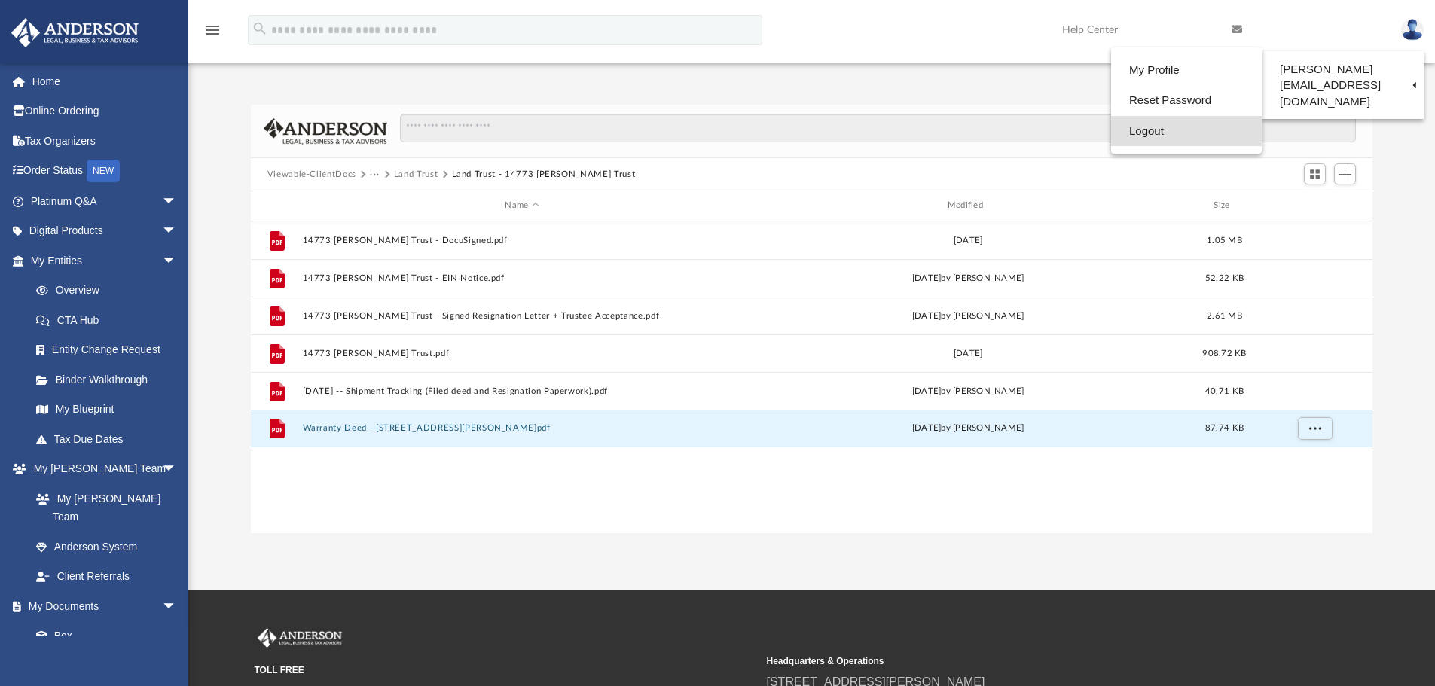
click at [1165, 132] on link "Logout" at bounding box center [1186, 131] width 151 height 31
